Goal: Information Seeking & Learning: Check status

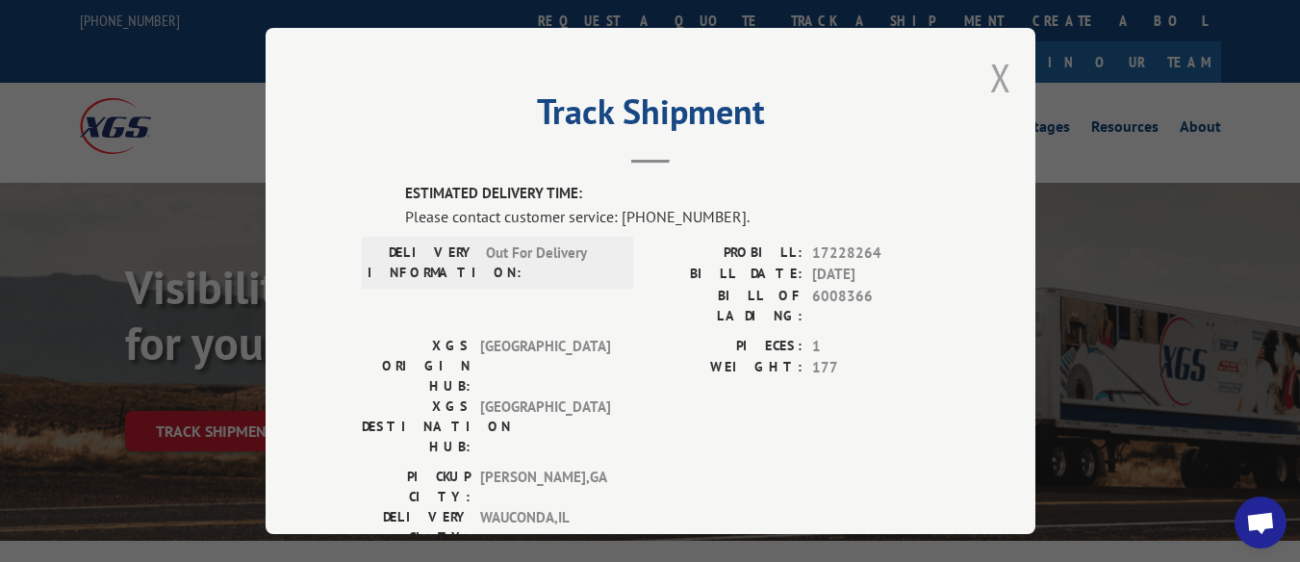
click at [990, 65] on button "Close modal" at bounding box center [1000, 77] width 21 height 51
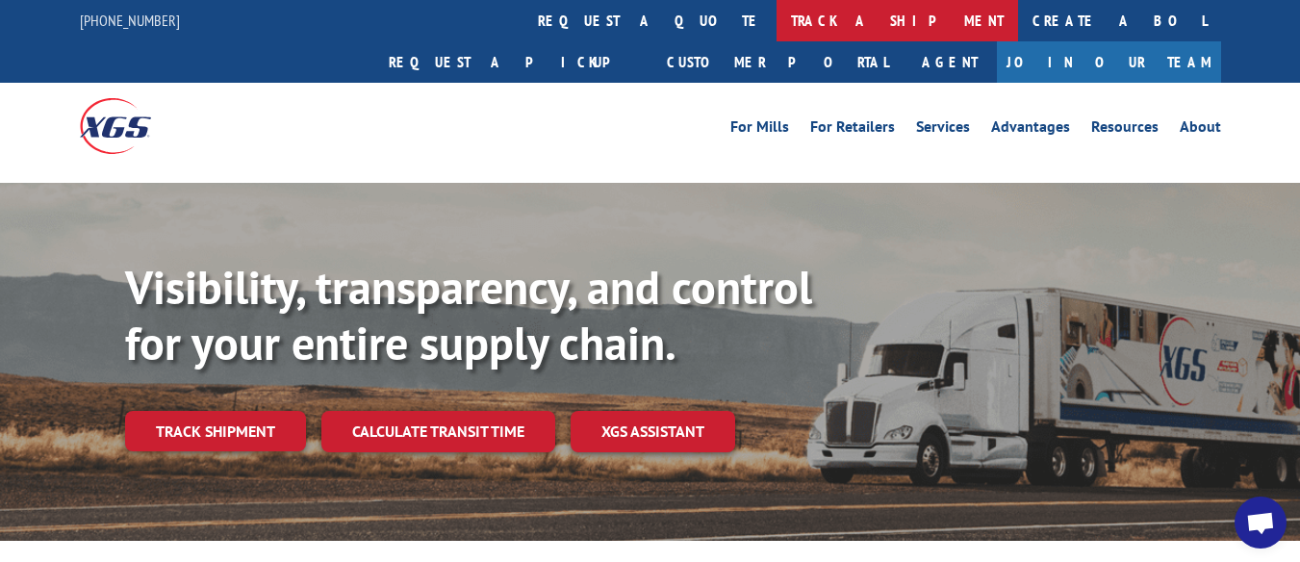
click at [777, 16] on link "track a shipment" at bounding box center [898, 20] width 242 height 41
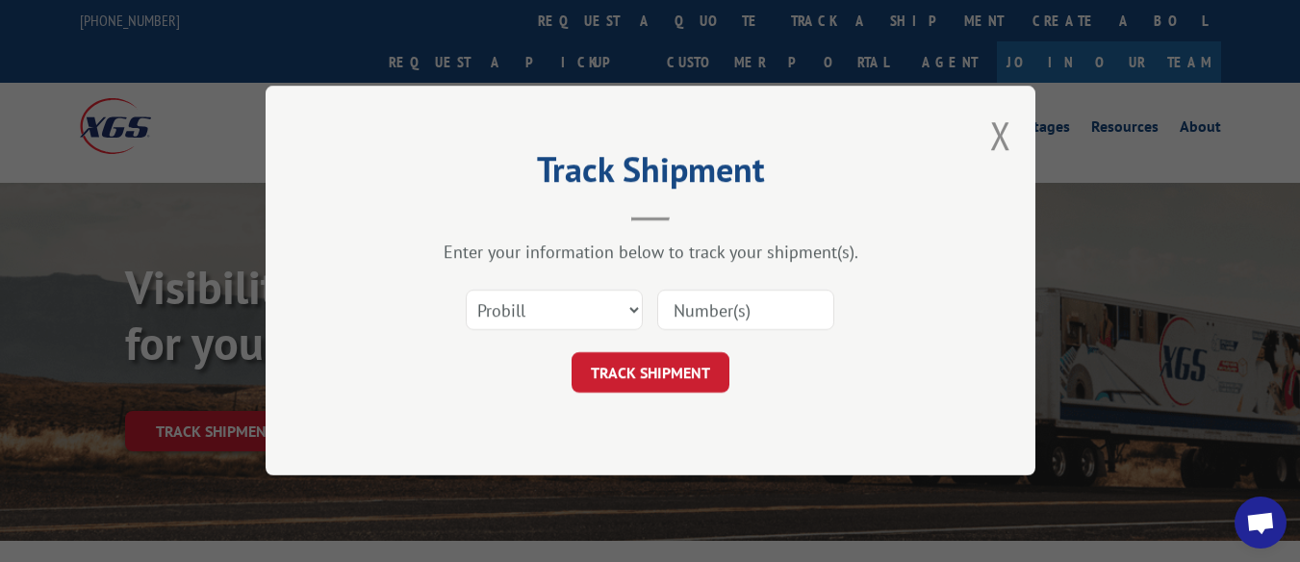
click at [688, 314] on input at bounding box center [745, 311] width 177 height 40
type input "17228335"
click button "TRACK SHIPMENT" at bounding box center [651, 373] width 158 height 40
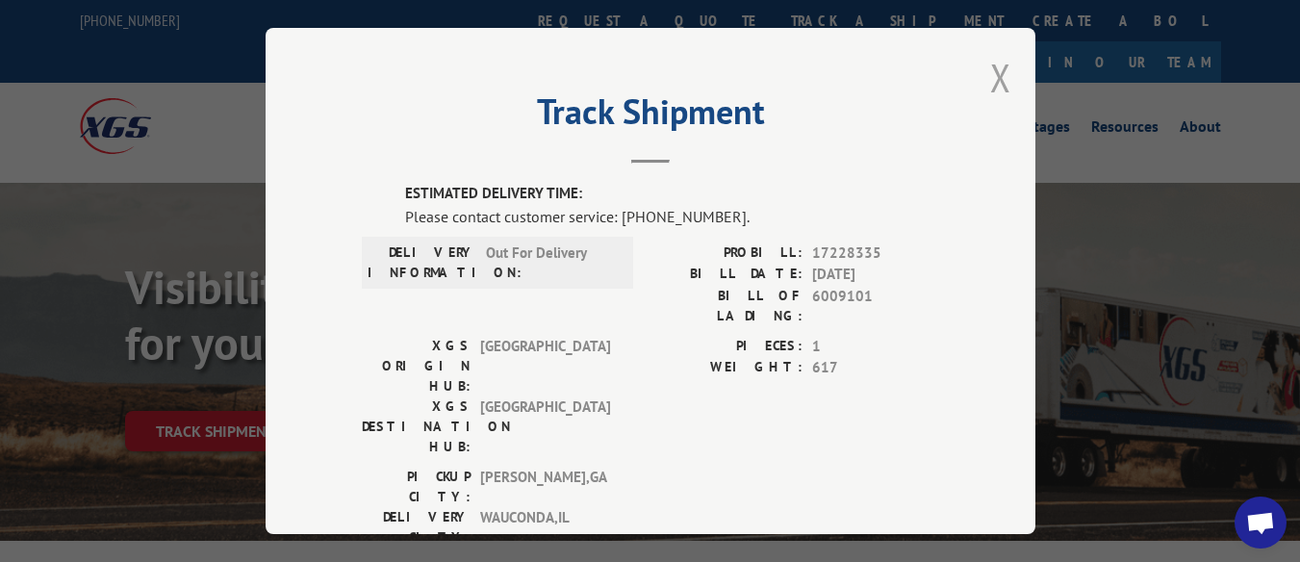
click at [995, 57] on button "Close modal" at bounding box center [1000, 77] width 21 height 51
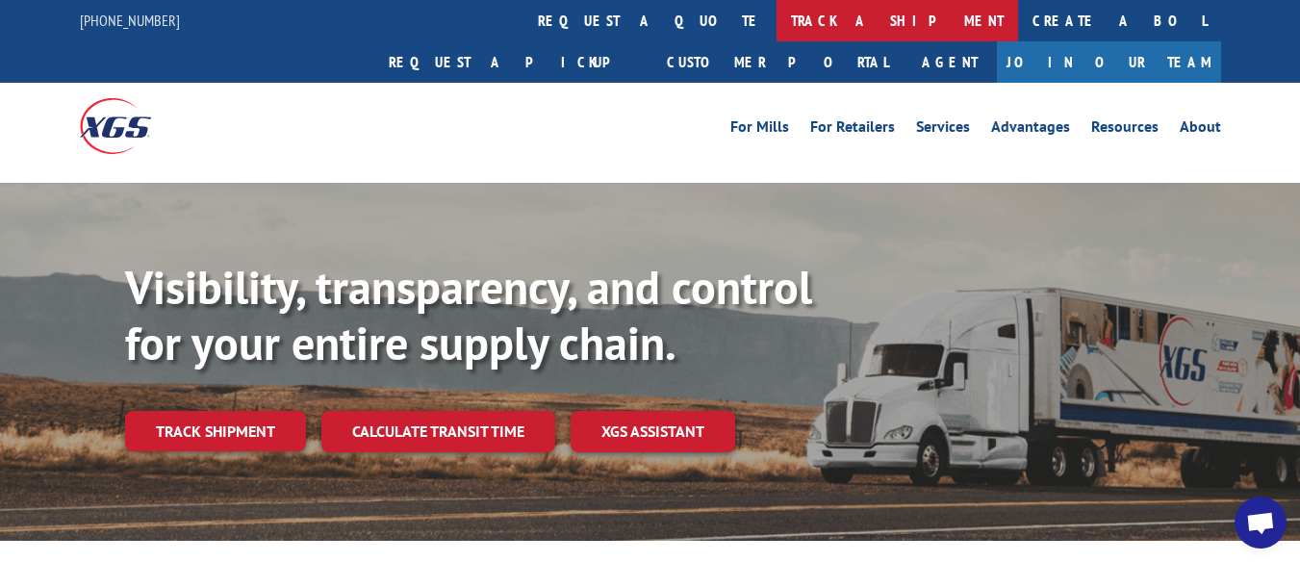
click at [777, 14] on link "track a shipment" at bounding box center [898, 20] width 242 height 41
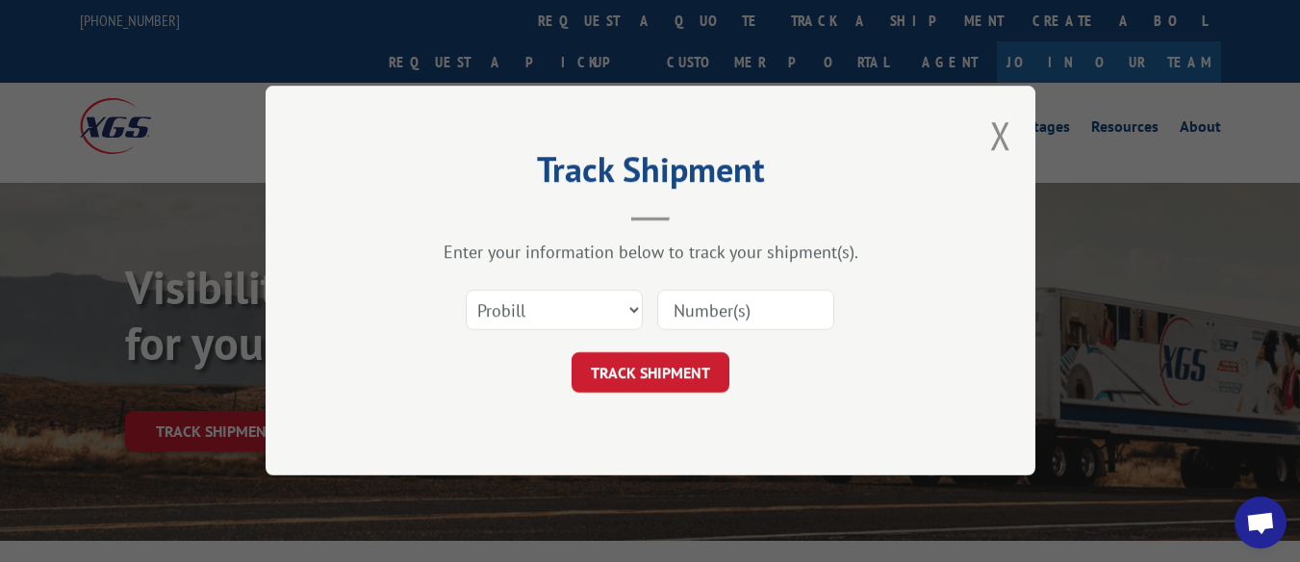
click at [687, 304] on input at bounding box center [745, 311] width 177 height 40
type input "16912479"
click button "TRACK SHIPMENT" at bounding box center [651, 373] width 158 height 40
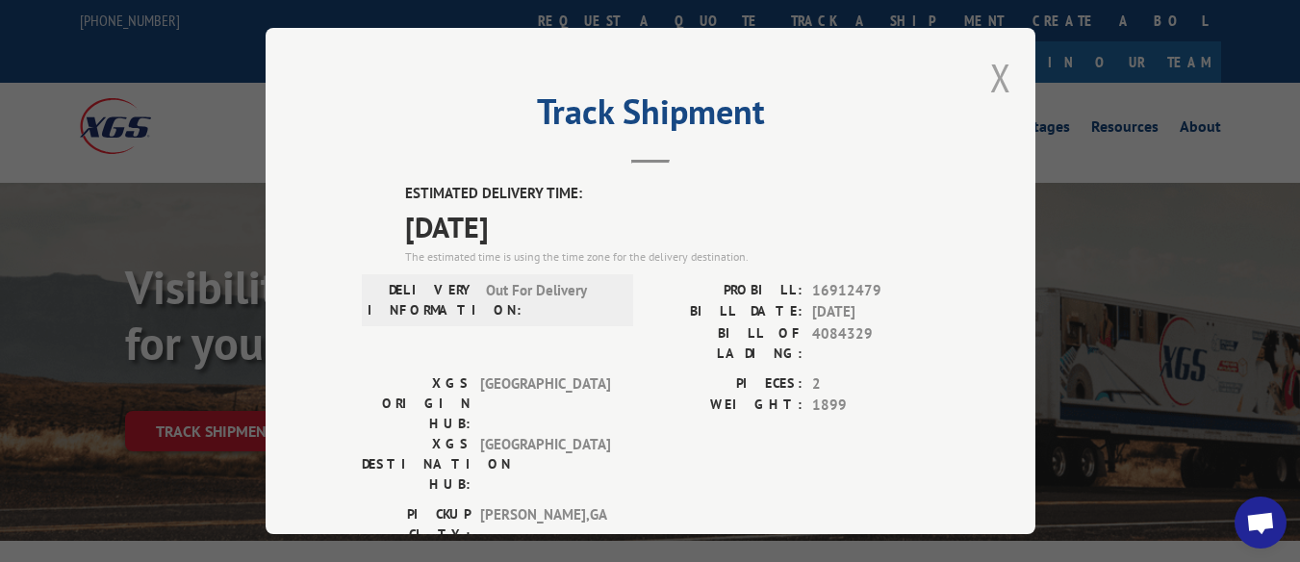
click at [990, 68] on button "Close modal" at bounding box center [1000, 77] width 21 height 51
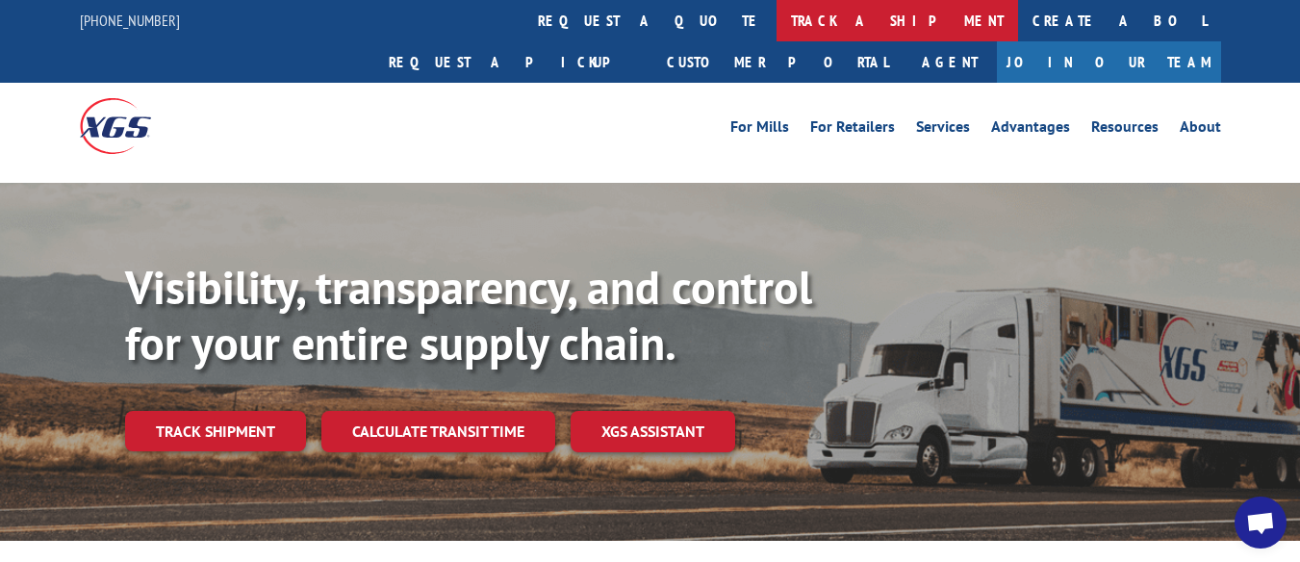
click at [777, 15] on link "track a shipment" at bounding box center [898, 20] width 242 height 41
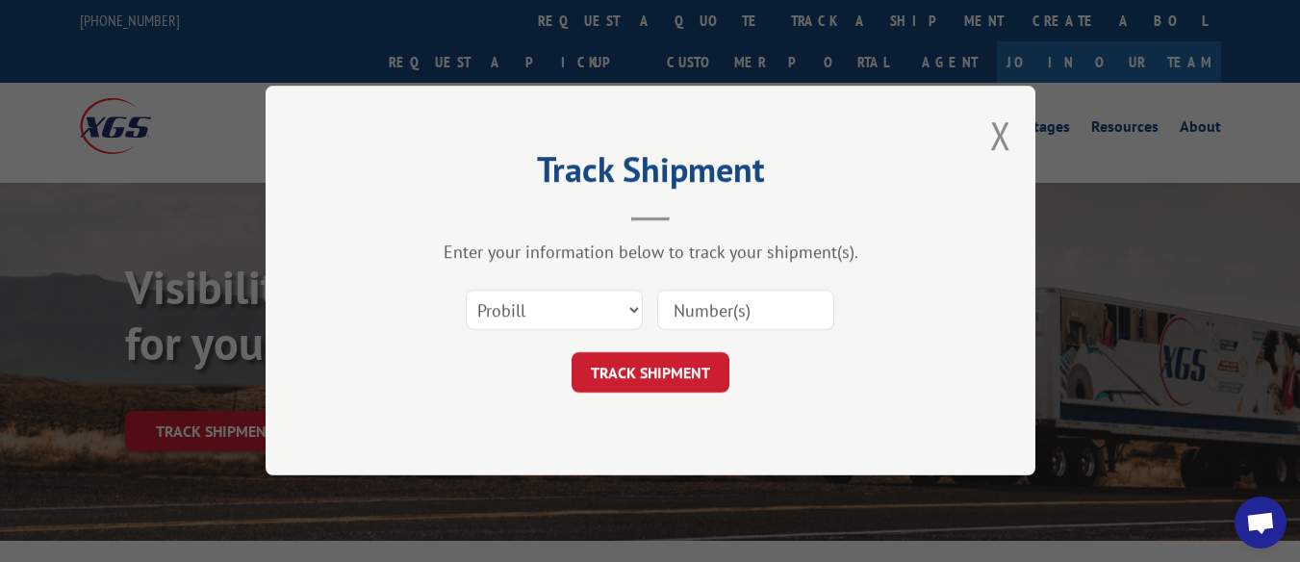
click at [699, 306] on input at bounding box center [745, 311] width 177 height 40
type input "17470292"
click button "TRACK SHIPMENT" at bounding box center [651, 373] width 158 height 40
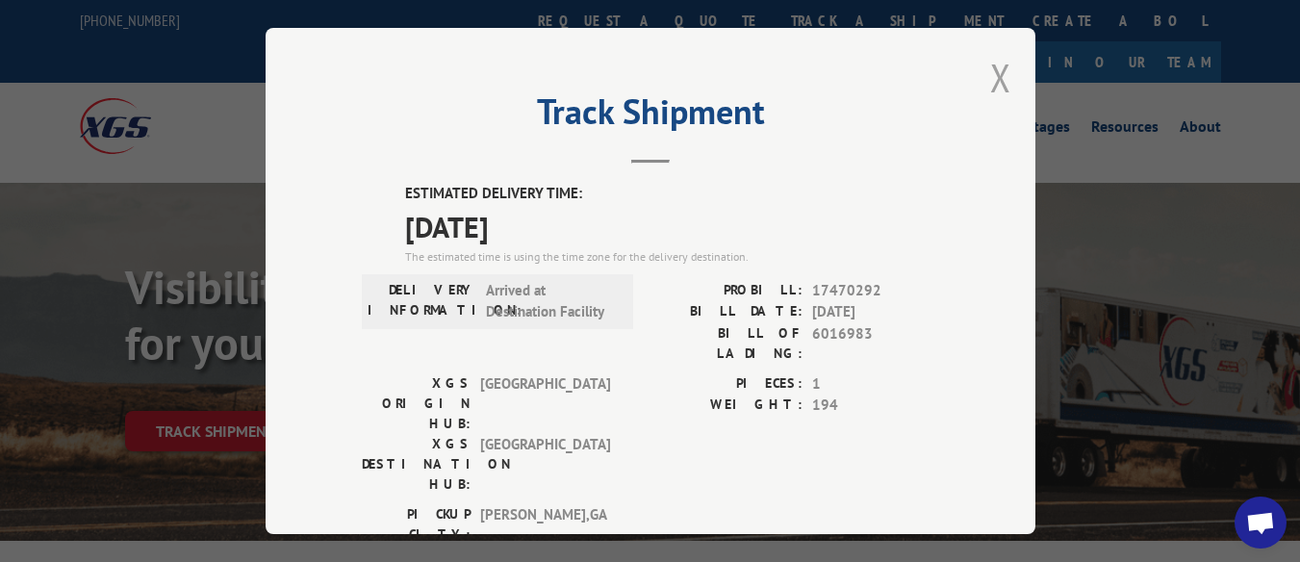
click at [992, 74] on button "Close modal" at bounding box center [1000, 77] width 21 height 51
